Goal: Transaction & Acquisition: Purchase product/service

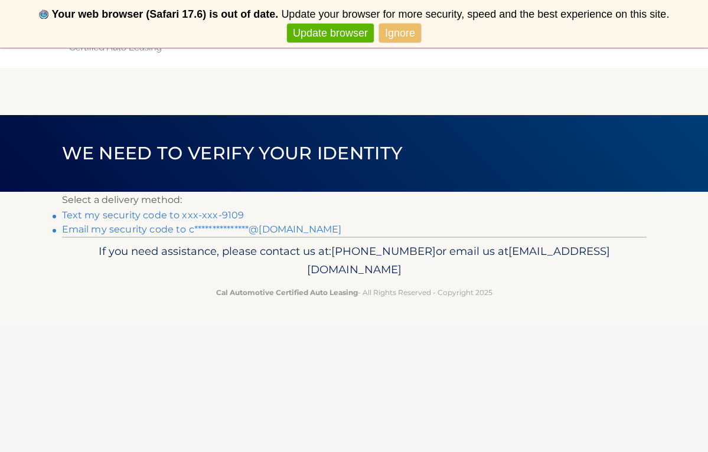
click at [124, 214] on link "Text my security code to xxx-xxx-9109" at bounding box center [153, 215] width 182 height 11
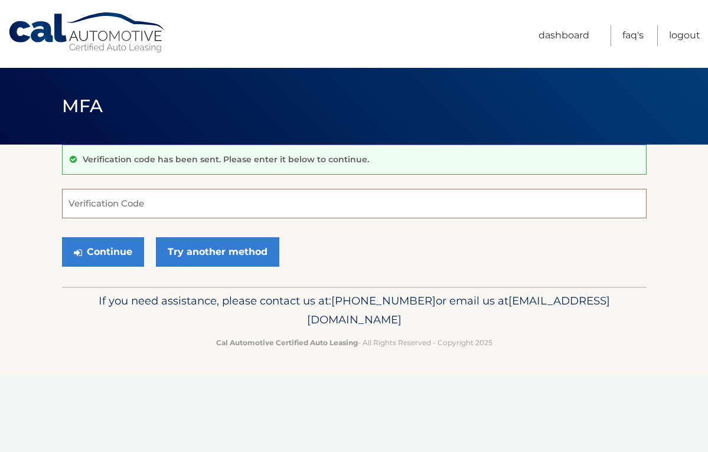
click at [125, 205] on input "Verification Code" at bounding box center [354, 204] width 584 height 30
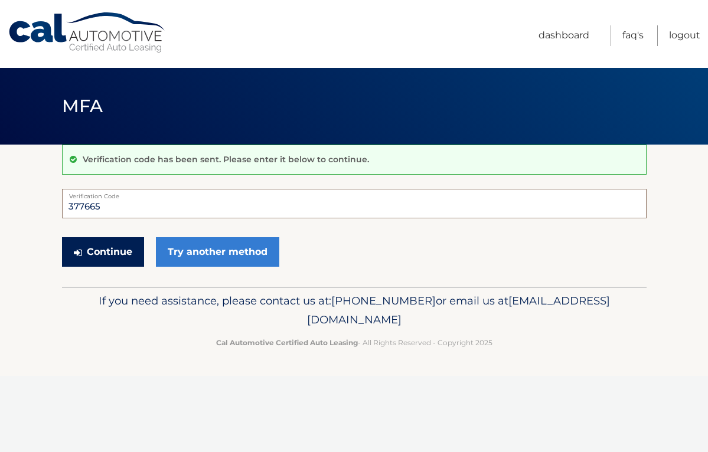
type input "377665"
click at [100, 255] on button "Continue" at bounding box center [103, 252] width 82 height 30
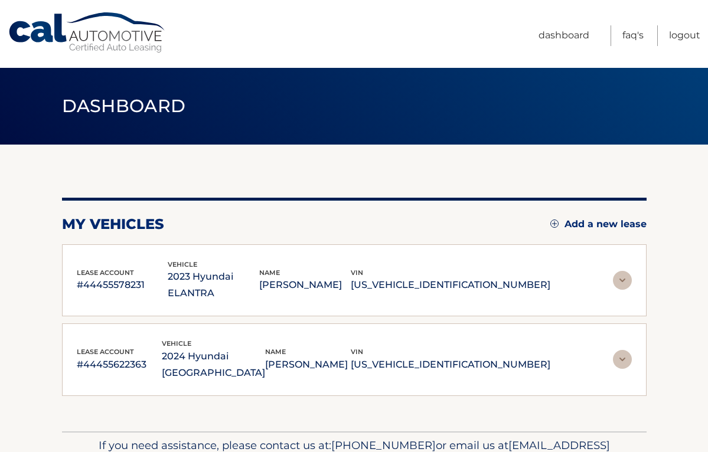
click at [623, 273] on img at bounding box center [622, 280] width 19 height 19
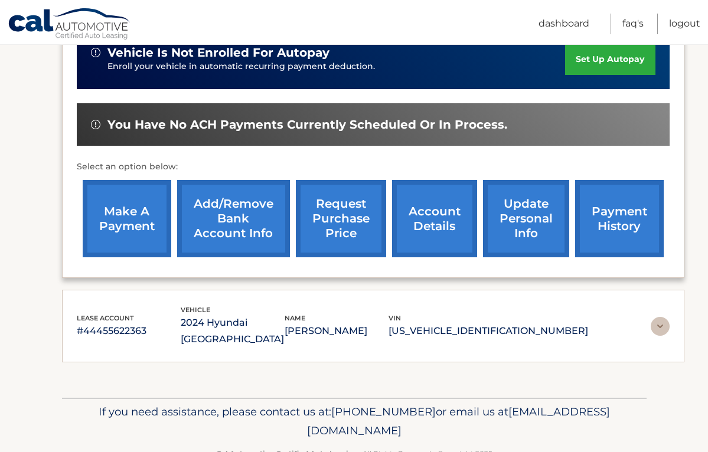
scroll to position [328, 0]
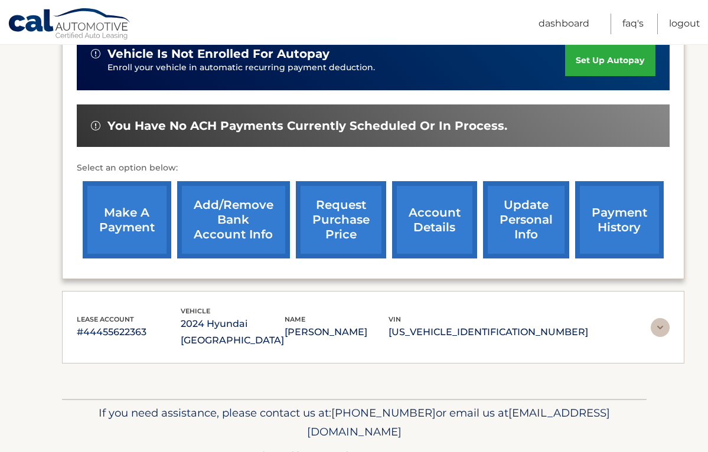
click at [655, 318] on img at bounding box center [659, 327] width 19 height 19
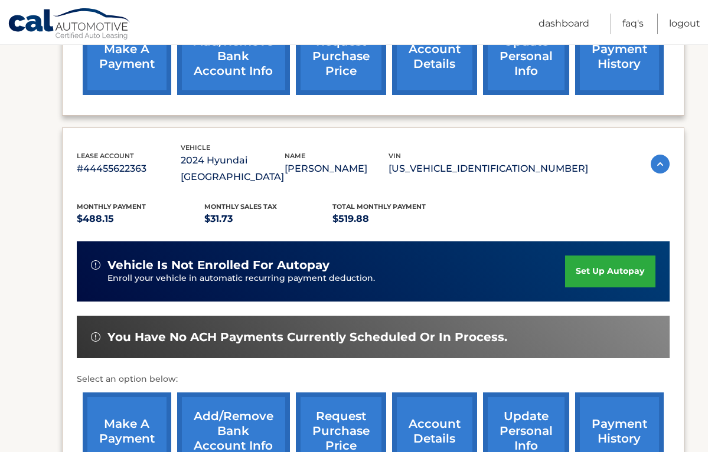
scroll to position [492, 0]
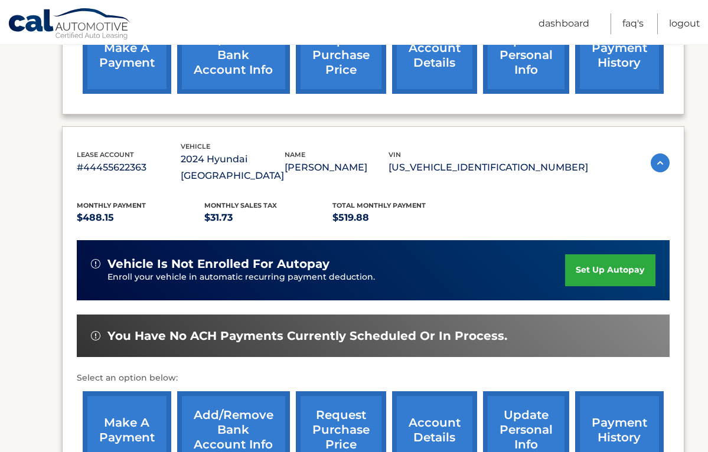
click at [131, 400] on link "make a payment" at bounding box center [127, 429] width 89 height 77
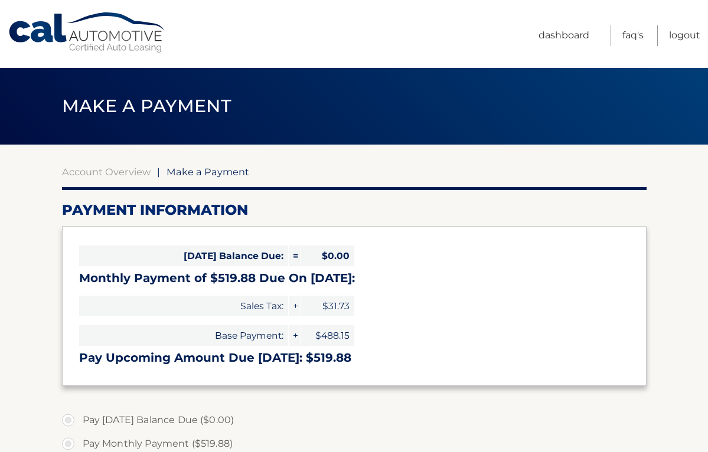
select select "ODJlMWY0ZDEtYzUzYS00YzIzLTkzOGEtNjZjYWNlNzA1ZjUz"
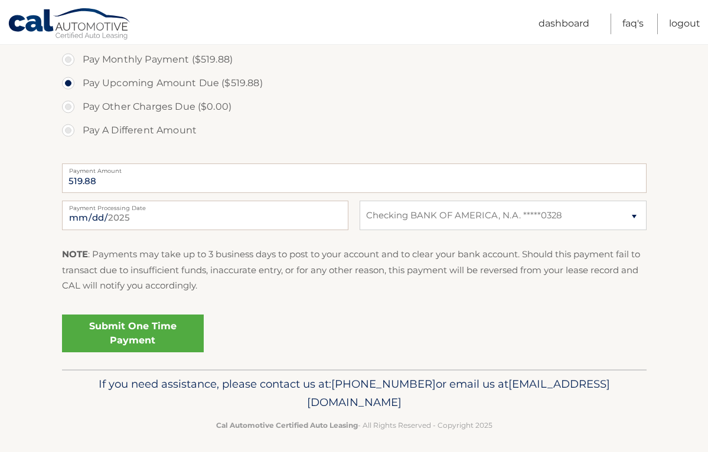
scroll to position [384, 0]
click at [124, 329] on link "Submit One Time Payment" at bounding box center [133, 334] width 142 height 38
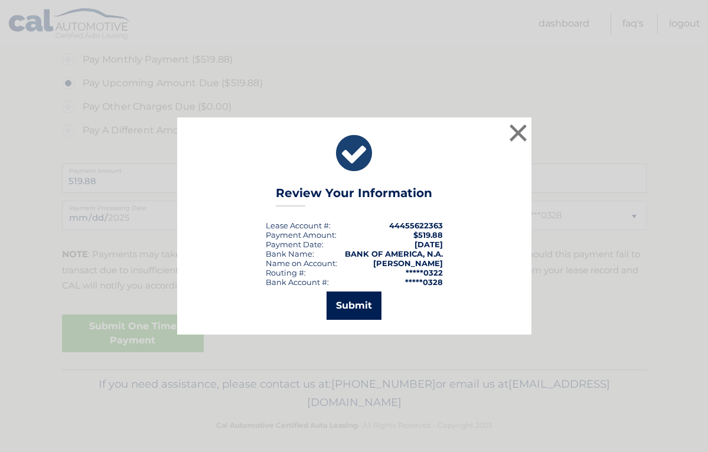
click at [355, 306] on button "Submit" at bounding box center [353, 306] width 55 height 28
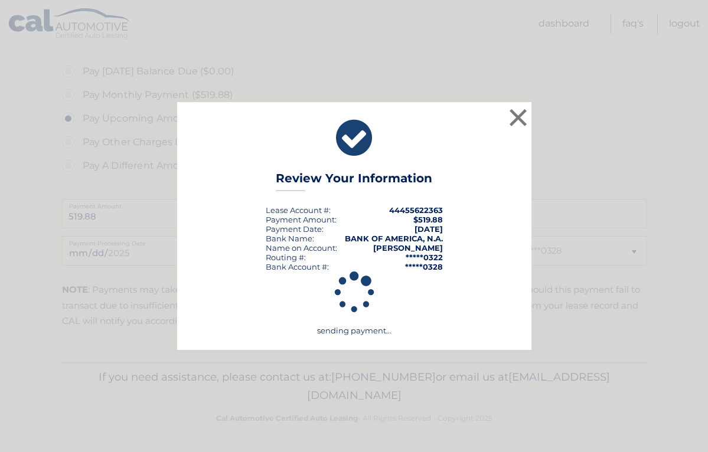
scroll to position [346, 0]
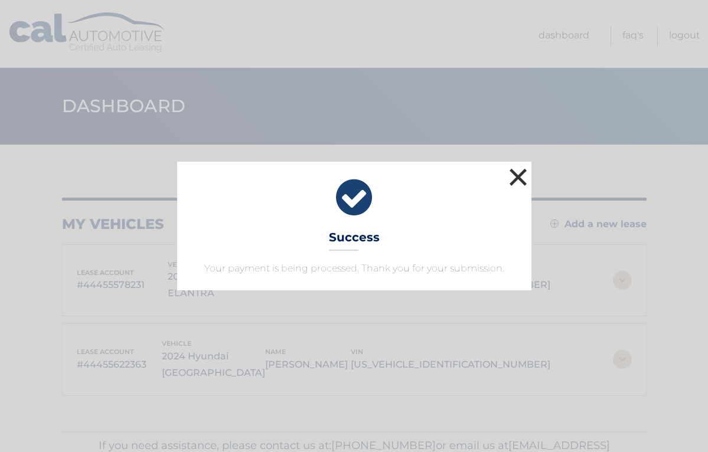
click at [516, 179] on button "×" at bounding box center [518, 177] width 24 height 24
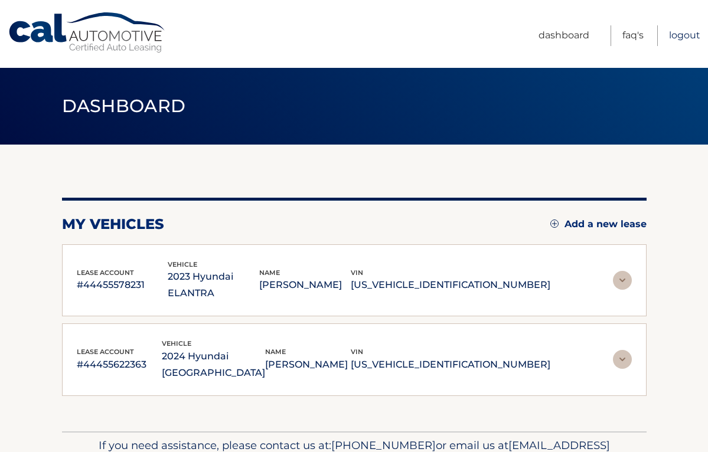
click at [687, 35] on link "Logout" at bounding box center [684, 35] width 31 height 21
